Goal: Ask a question: Seek information or help from site administrators or community

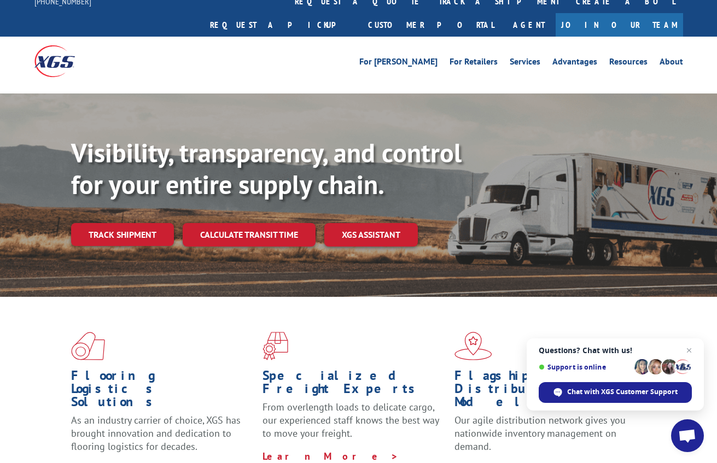
scroll to position [2, 0]
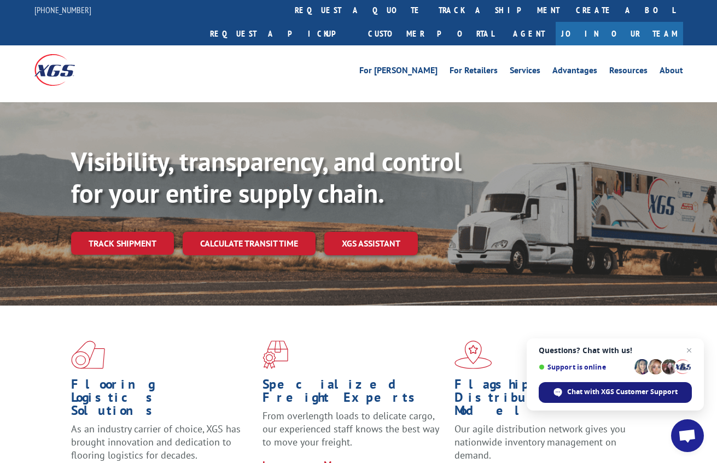
click at [568, 388] on span "Chat with XGS Customer Support" at bounding box center [622, 392] width 110 height 10
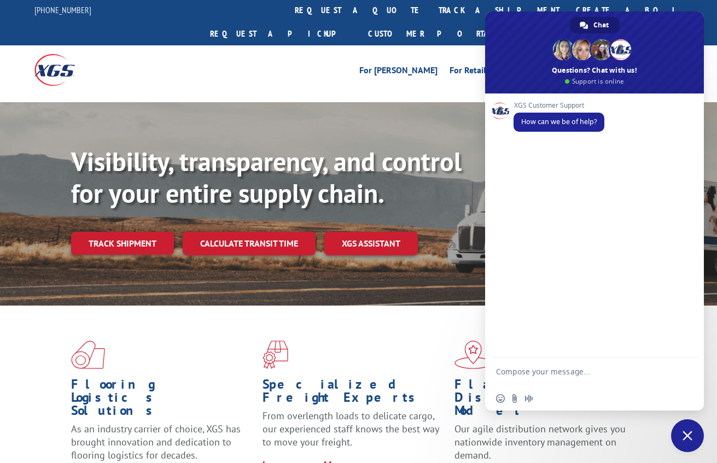
click at [538, 373] on textarea "Compose your message..." at bounding box center [582, 377] width 173 height 20
type textarea "DOT Employment Verification"
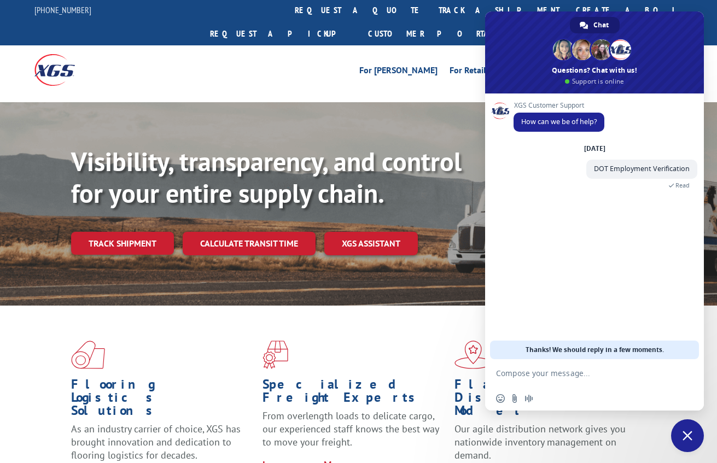
click at [452, 65] on div "For [PERSON_NAME] For Retailers Services Advantages Resources About For [PERSON…" at bounding box center [358, 69] width 648 height 49
click at [555, 436] on div "Flooring Logistics Solutions As an industry carrier of choice, XGS has brought …" at bounding box center [358, 413] width 717 height 214
click at [680, 434] on span "Close chat" at bounding box center [687, 435] width 33 height 33
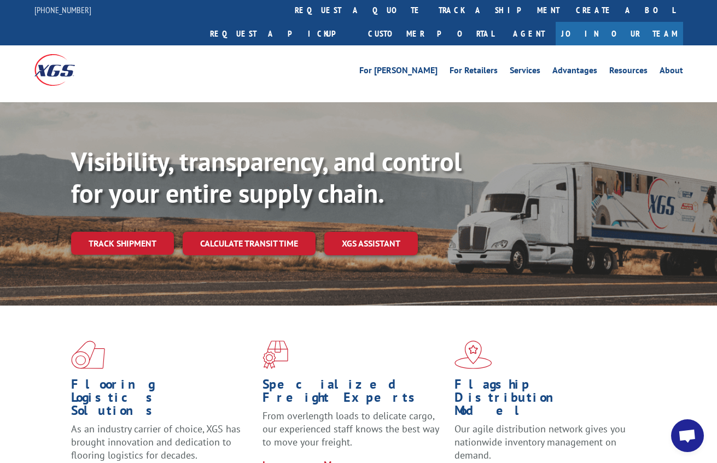
click at [668, 66] on link "About" at bounding box center [671, 72] width 24 height 12
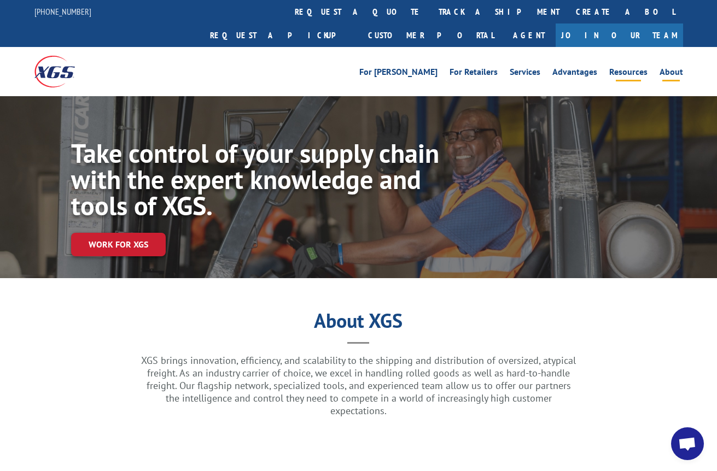
click at [621, 68] on link "Resources" at bounding box center [628, 74] width 38 height 12
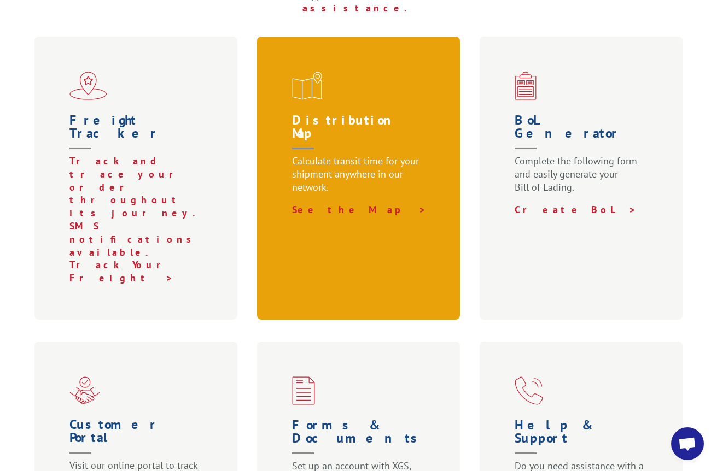
scroll to position [437, 0]
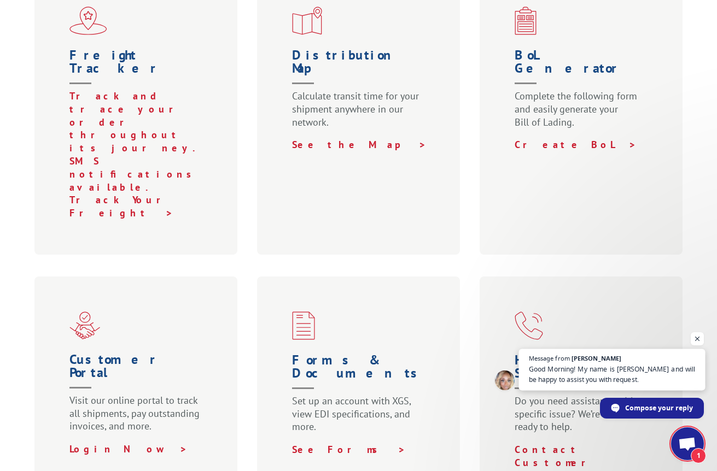
click at [539, 374] on span "Good Morning! My name is Ashlee and will be happy to assist you with request." at bounding box center [612, 374] width 167 height 21
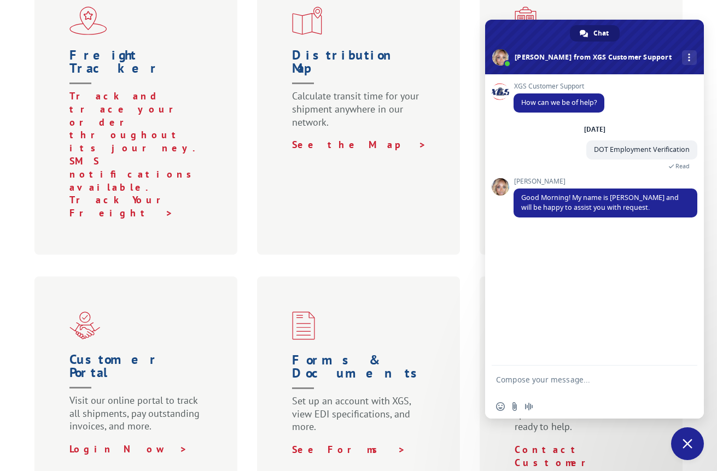
click at [526, 382] on textarea "Compose your message..." at bounding box center [582, 385] width 173 height 20
paste textarea "I am looking to obtain DOT verification of employment for EMPLOYEE on behalf of…"
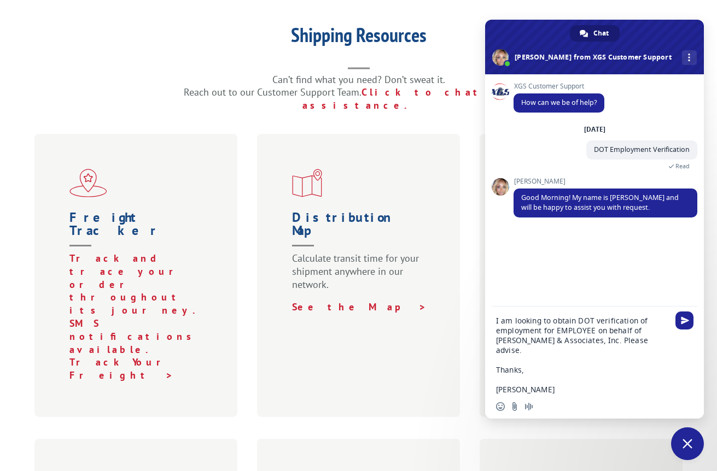
scroll to position [273, 0]
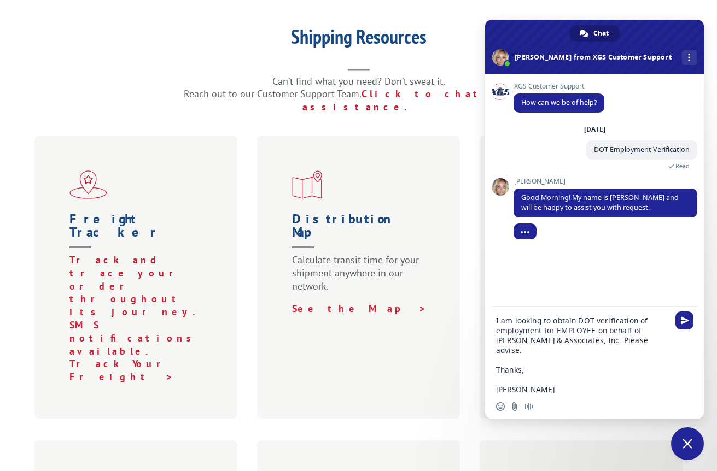
click at [574, 331] on textarea "I am looking to obtain DOT verification of employment for EMPLOYEE on behalf of…" at bounding box center [582, 355] width 173 height 79
paste textarea "O'Dell, Tyrone"
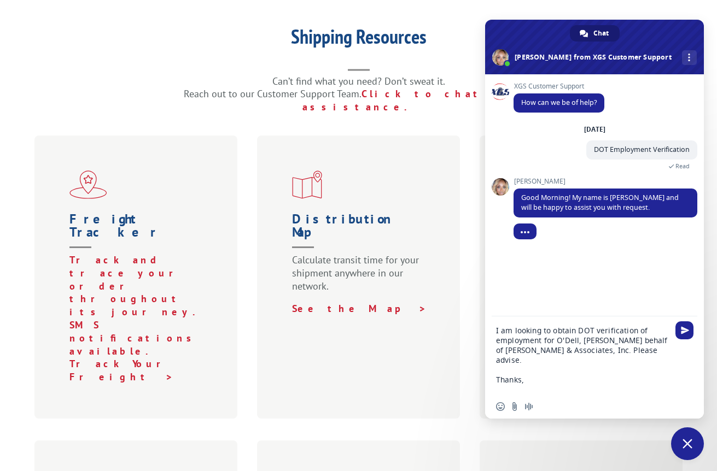
type textarea "I am looking to obtain DOT verification of employment for O'Dell, Tyrone on beh…"
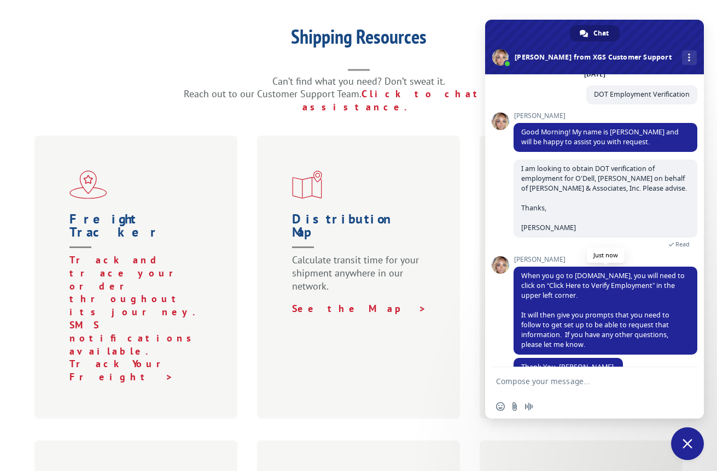
scroll to position [78, 0]
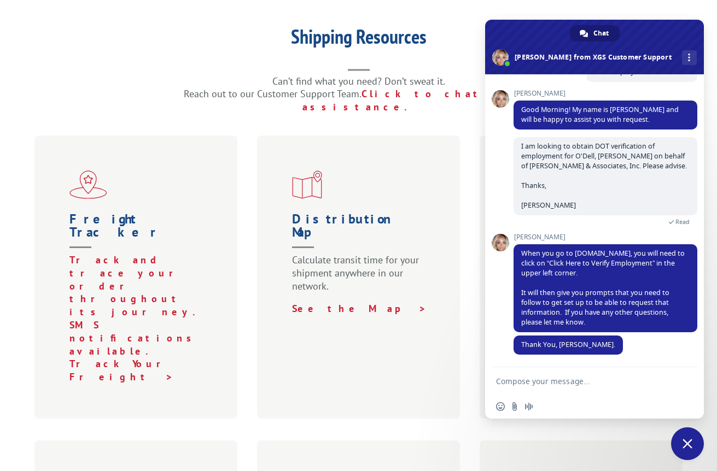
click at [535, 379] on textarea "Compose your message..." at bounding box center [582, 382] width 173 height 10
type textarea "Thank you Ashlee"
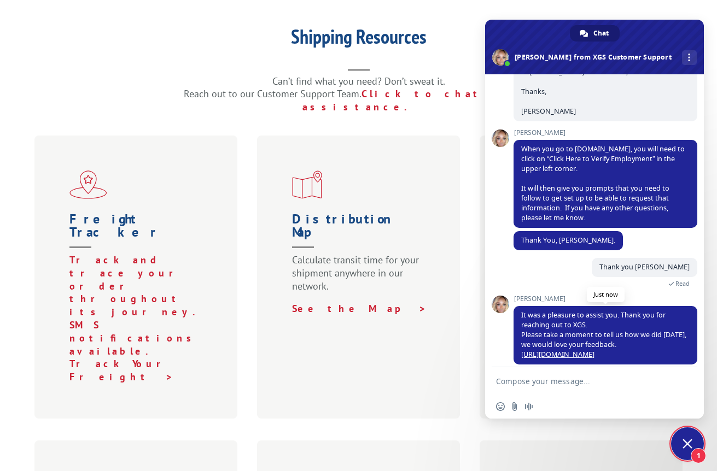
scroll to position [214, 0]
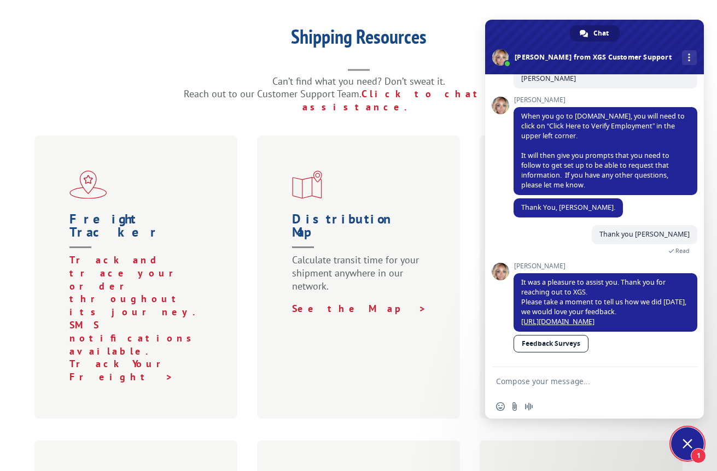
click at [558, 344] on link "Feedback Surveys" at bounding box center [550, 343] width 75 height 17
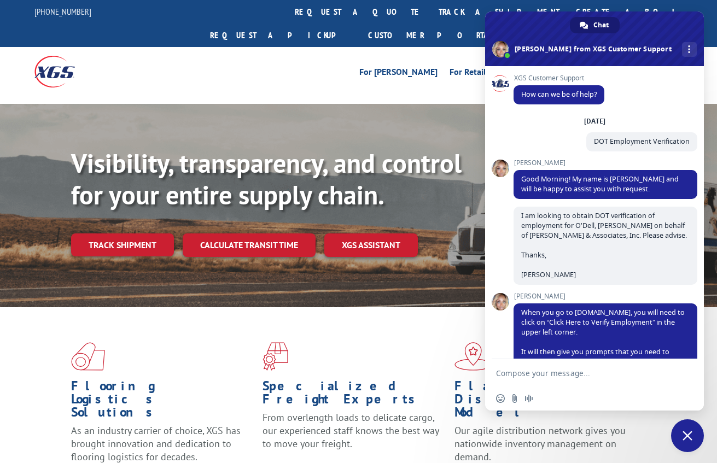
scroll to position [214, 0]
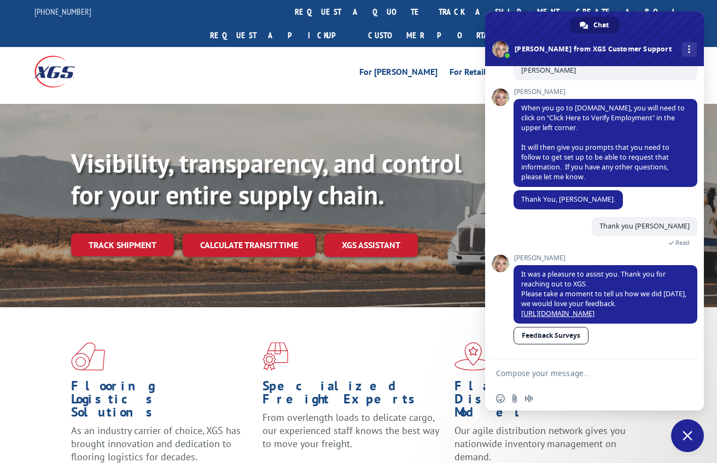
click at [548, 372] on textarea "Compose your message..." at bounding box center [582, 373] width 173 height 10
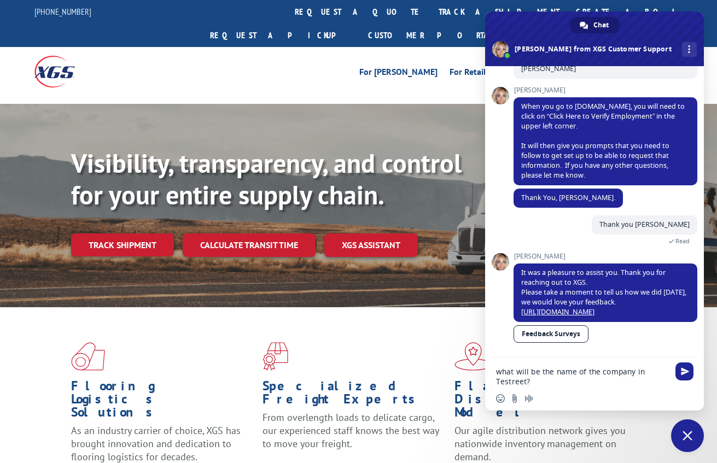
type textarea "what will be the name of the company in Testreet?"
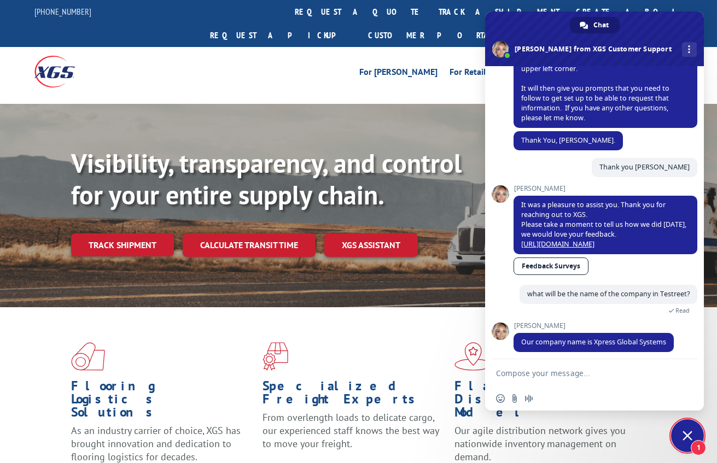
scroll to position [289, 0]
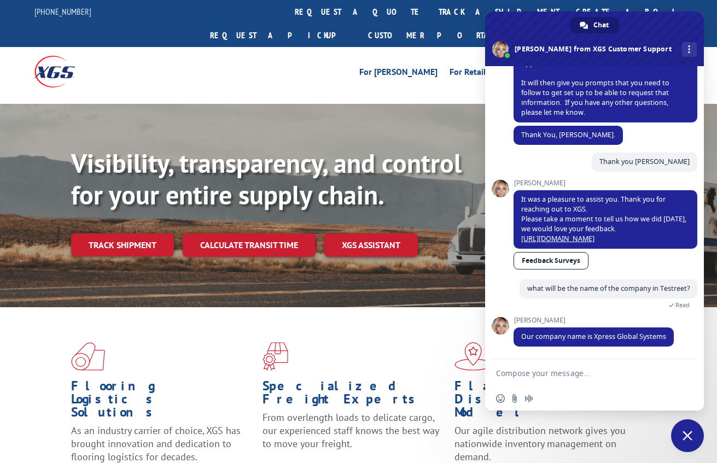
click at [571, 385] on form at bounding box center [582, 374] width 173 height 30
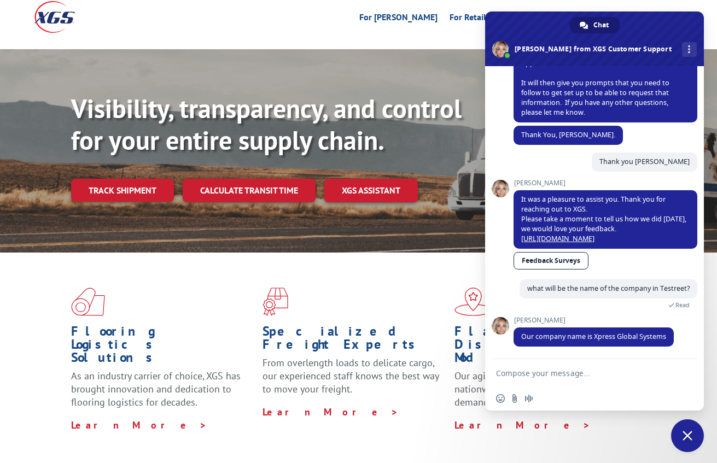
click at [570, 372] on textarea "Compose your message..." at bounding box center [582, 373] width 173 height 10
type textarea "got it. Thank you"
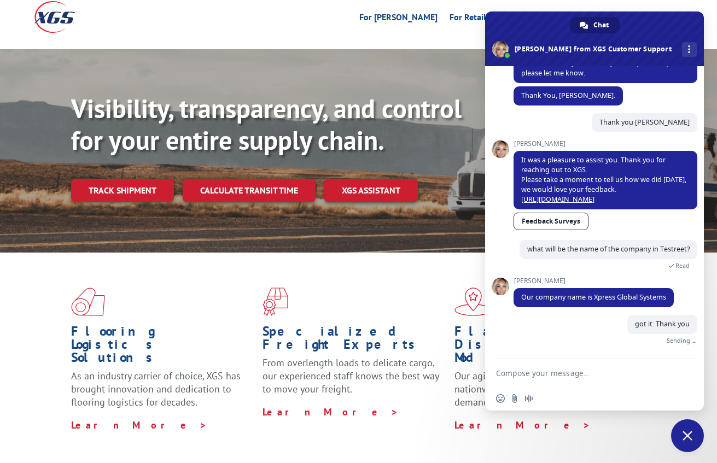
scroll to position [315, 0]
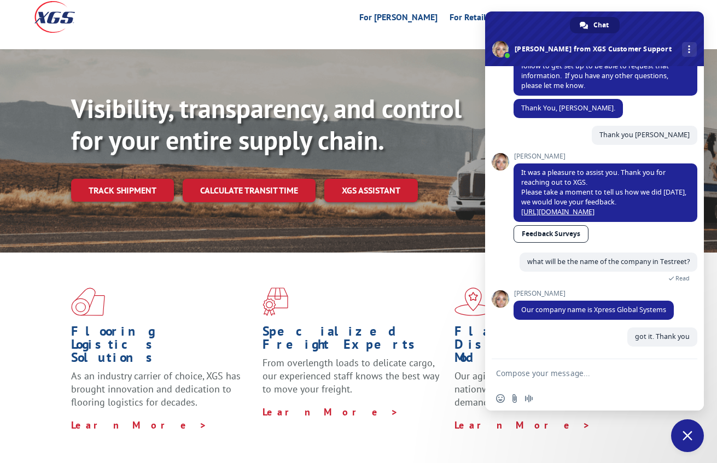
click at [403, 5] on div "For [PERSON_NAME] For Retailers Services Advantages Resources About For [PERSON…" at bounding box center [358, 16] width 648 height 49
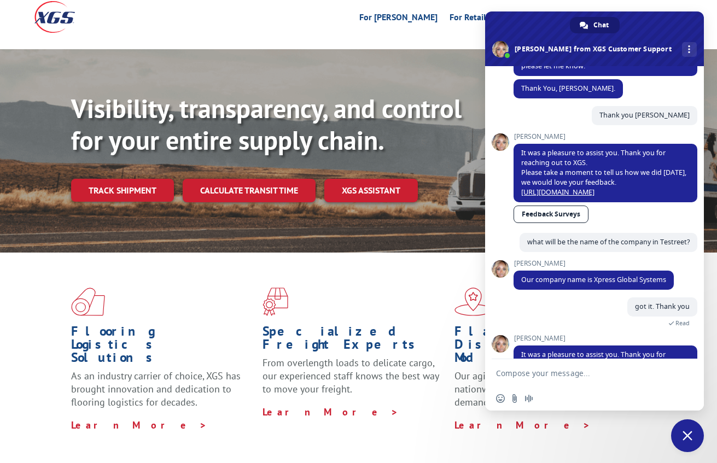
scroll to position [425, 0]
